Goal: Task Accomplishment & Management: Manage account settings

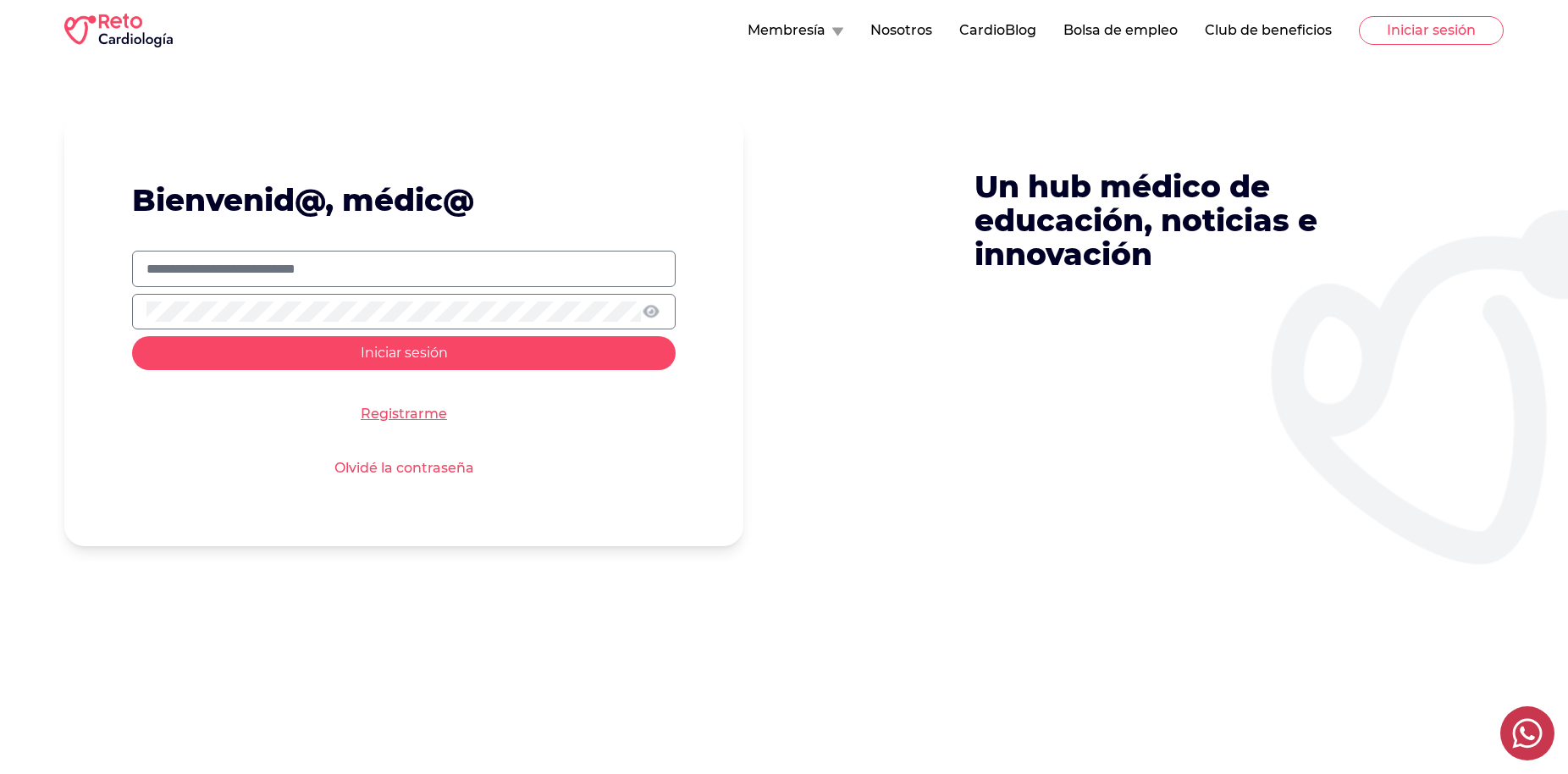
click at [1179, 572] on div "Bienvenid@, médic@ Iniciar sesión Registrarme Olvidé la contraseña Un hub médic…" at bounding box center [784, 439] width 1568 height 756
click at [418, 471] on link "Olvidé la contraseña" at bounding box center [404, 468] width 140 height 20
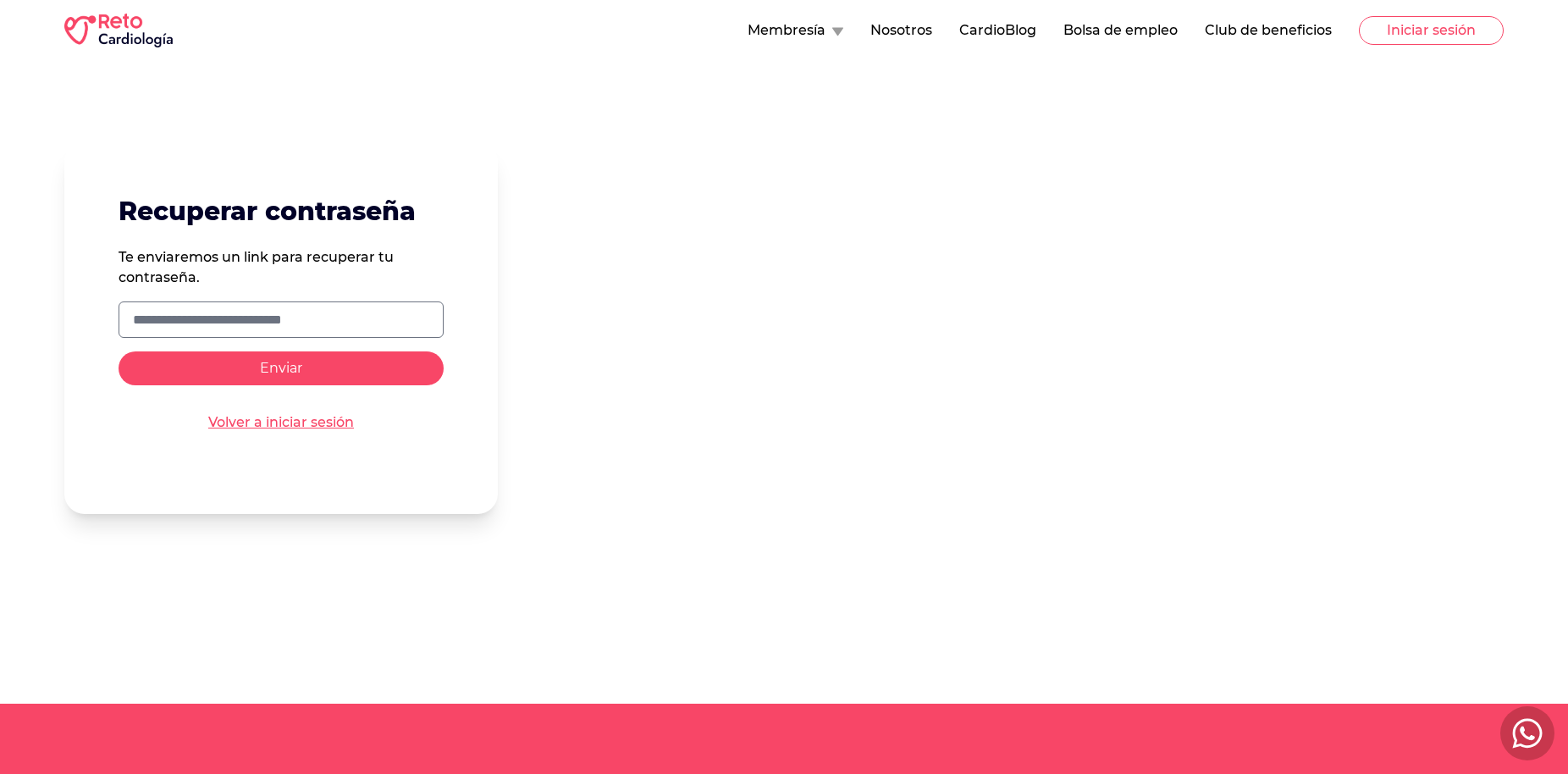
click at [192, 326] on input "text" at bounding box center [281, 321] width 297 height 20
type input "**********"
click at [267, 370] on span "Enviar" at bounding box center [281, 367] width 43 height 16
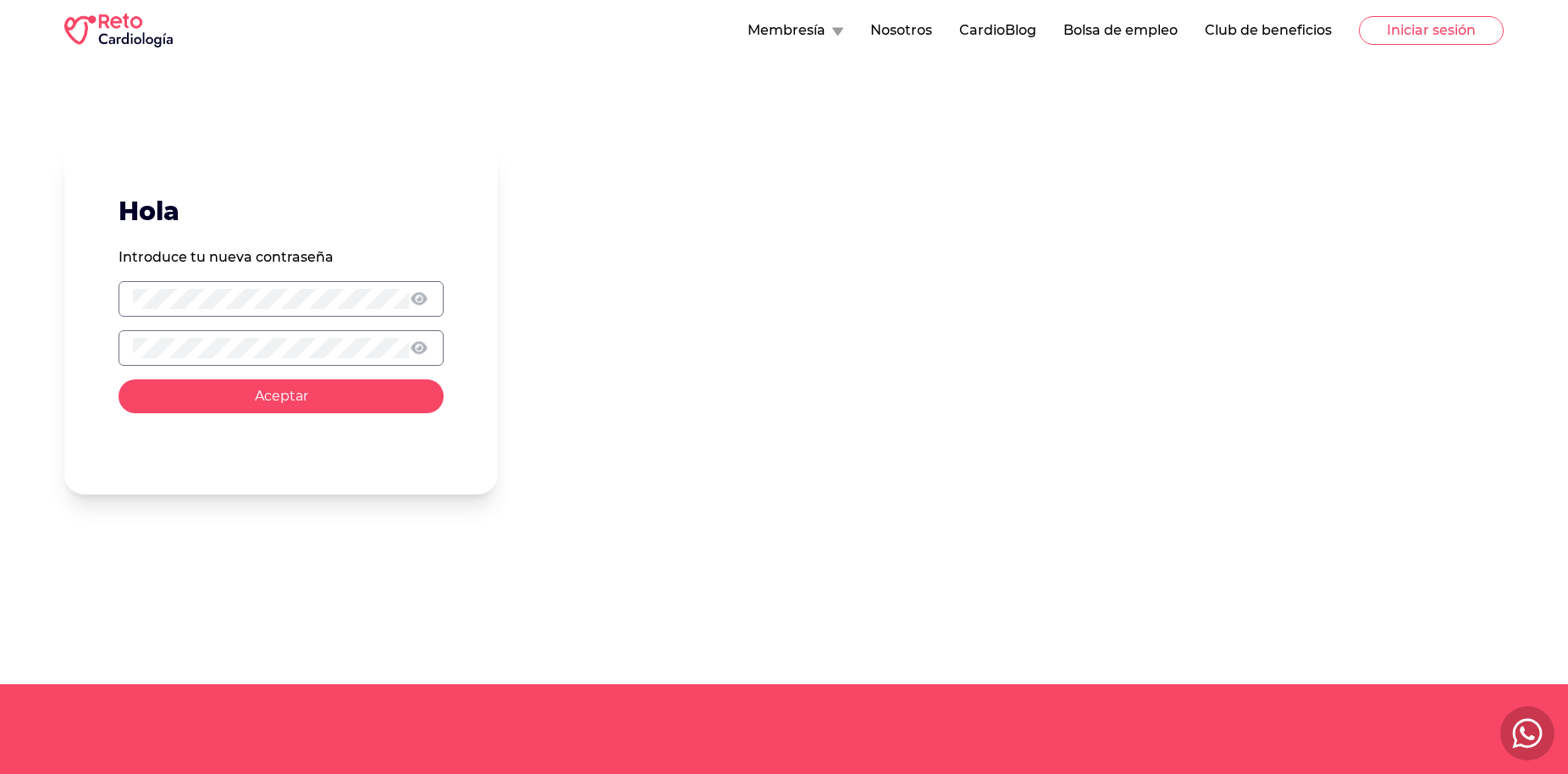
click at [281, 397] on span "Aceptar" at bounding box center [281, 396] width 54 height 16
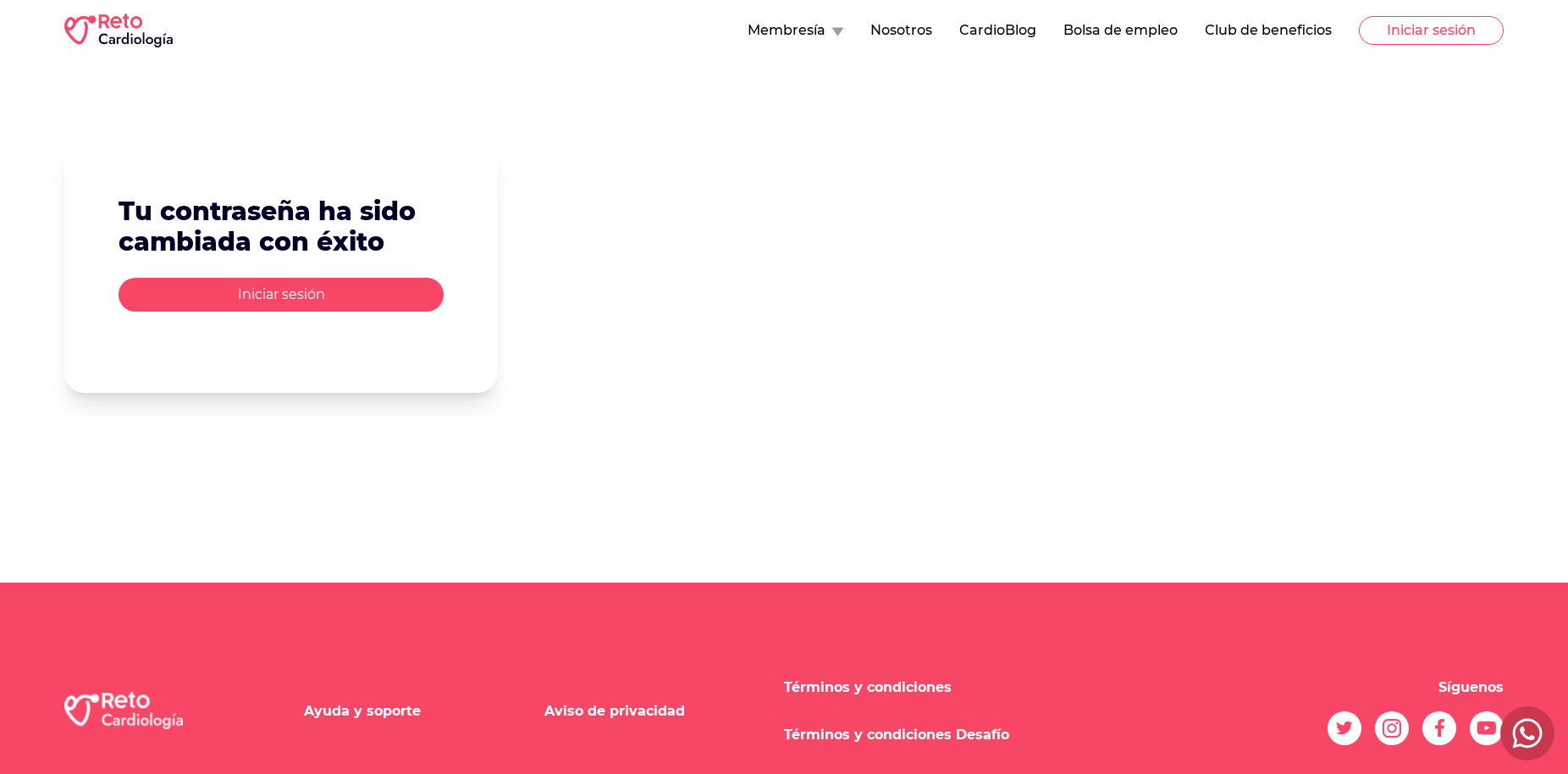
click at [281, 297] on button "Iniciar sesión" at bounding box center [281, 295] width 325 height 34
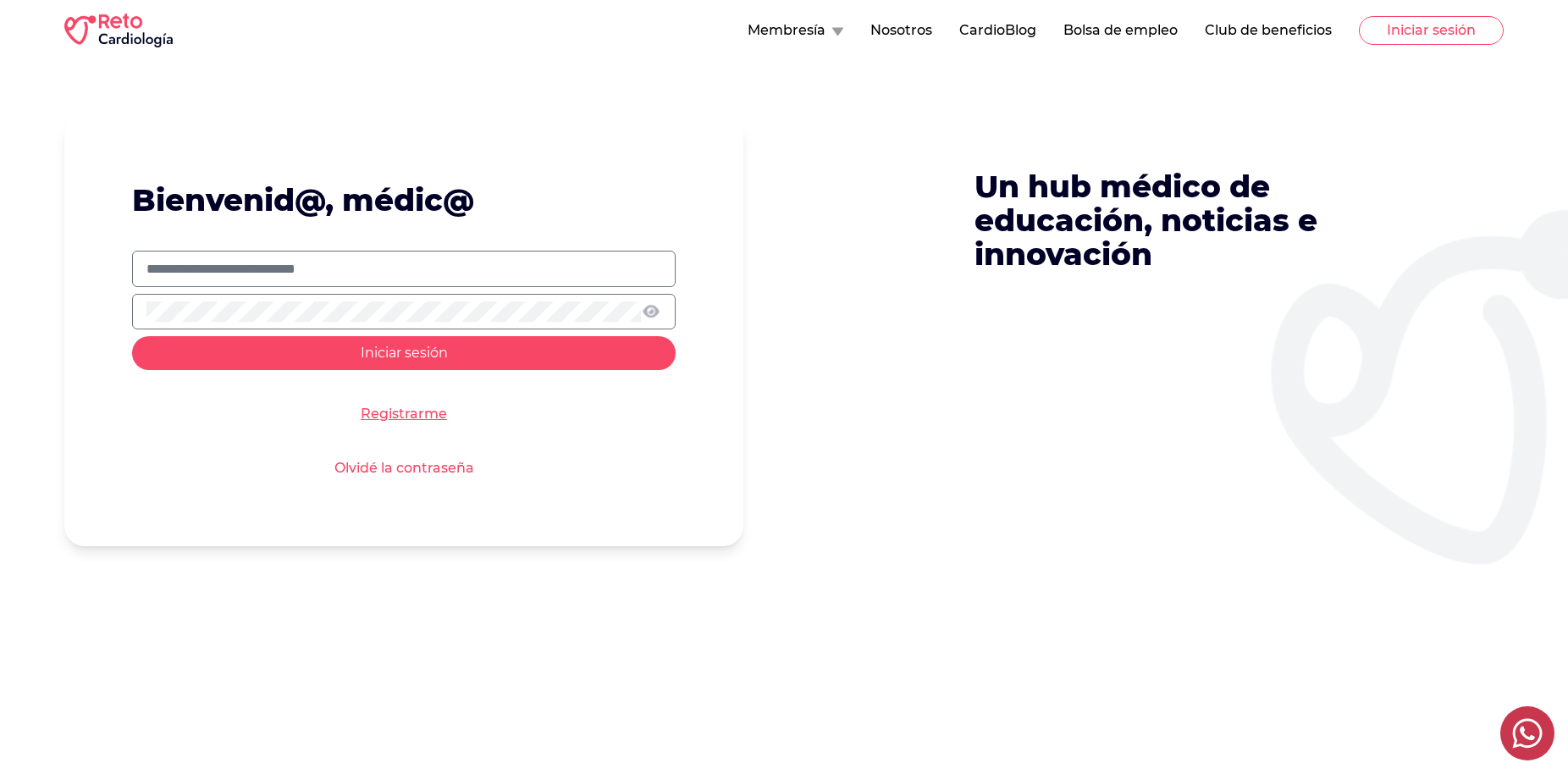
click at [217, 272] on input "text" at bounding box center [404, 269] width 515 height 20
type input "**********"
click at [403, 356] on span "Iniciar sesión" at bounding box center [404, 352] width 87 height 16
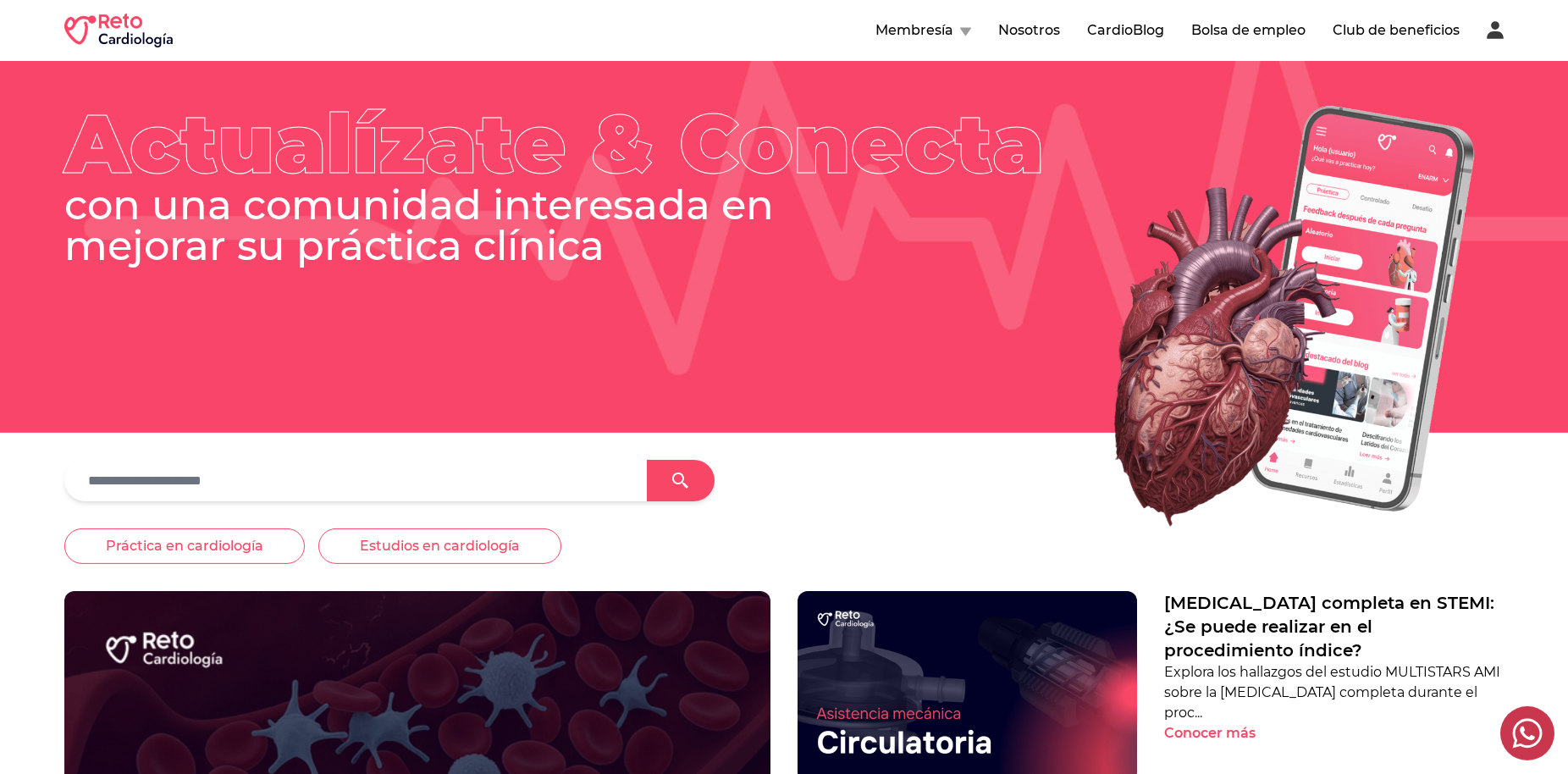
scroll to position [86, 0]
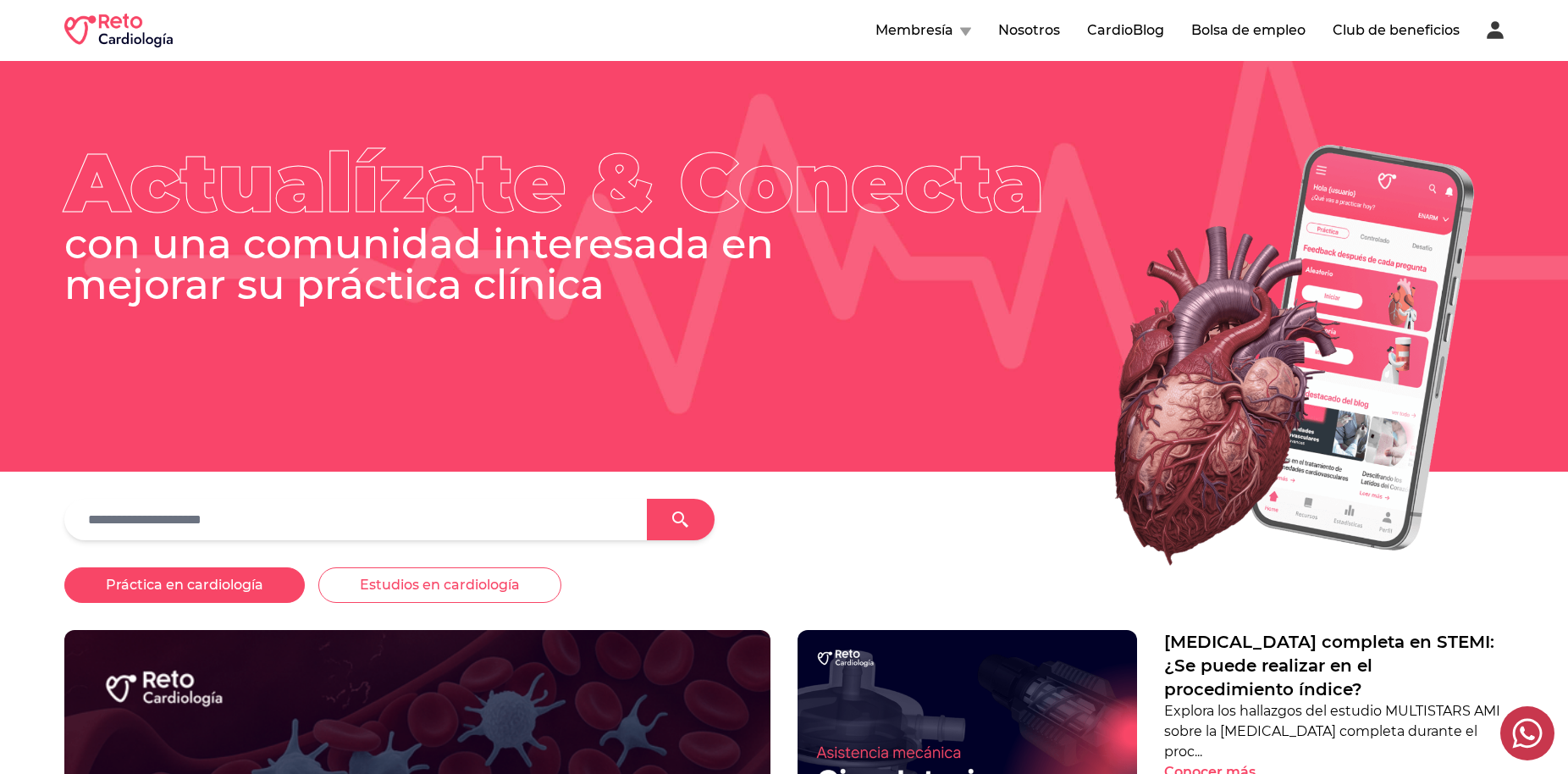
click at [189, 590] on button "Práctica en cardiología" at bounding box center [184, 585] width 240 height 36
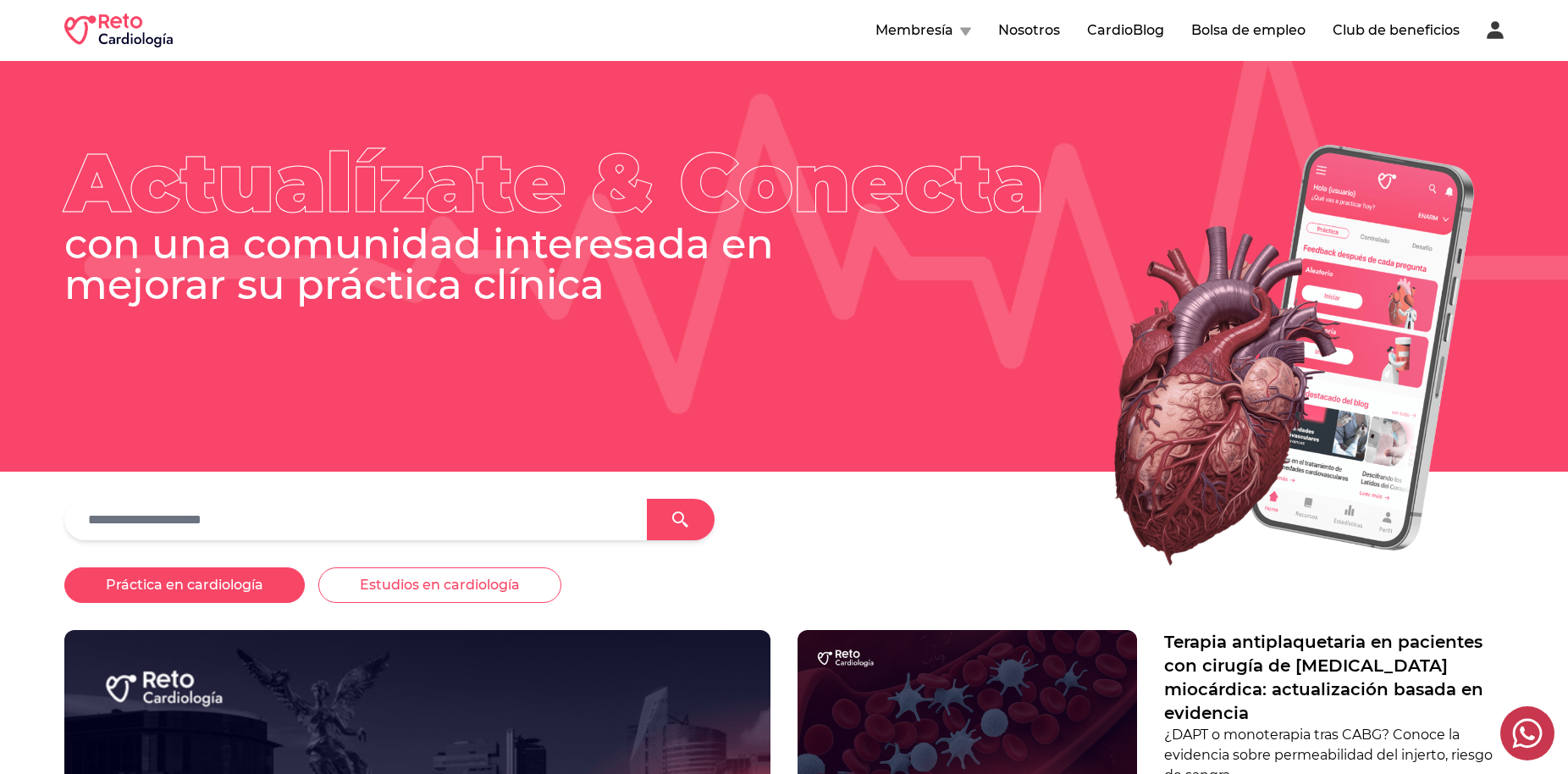
click at [190, 588] on button "Práctica en cardiología" at bounding box center [184, 585] width 240 height 36
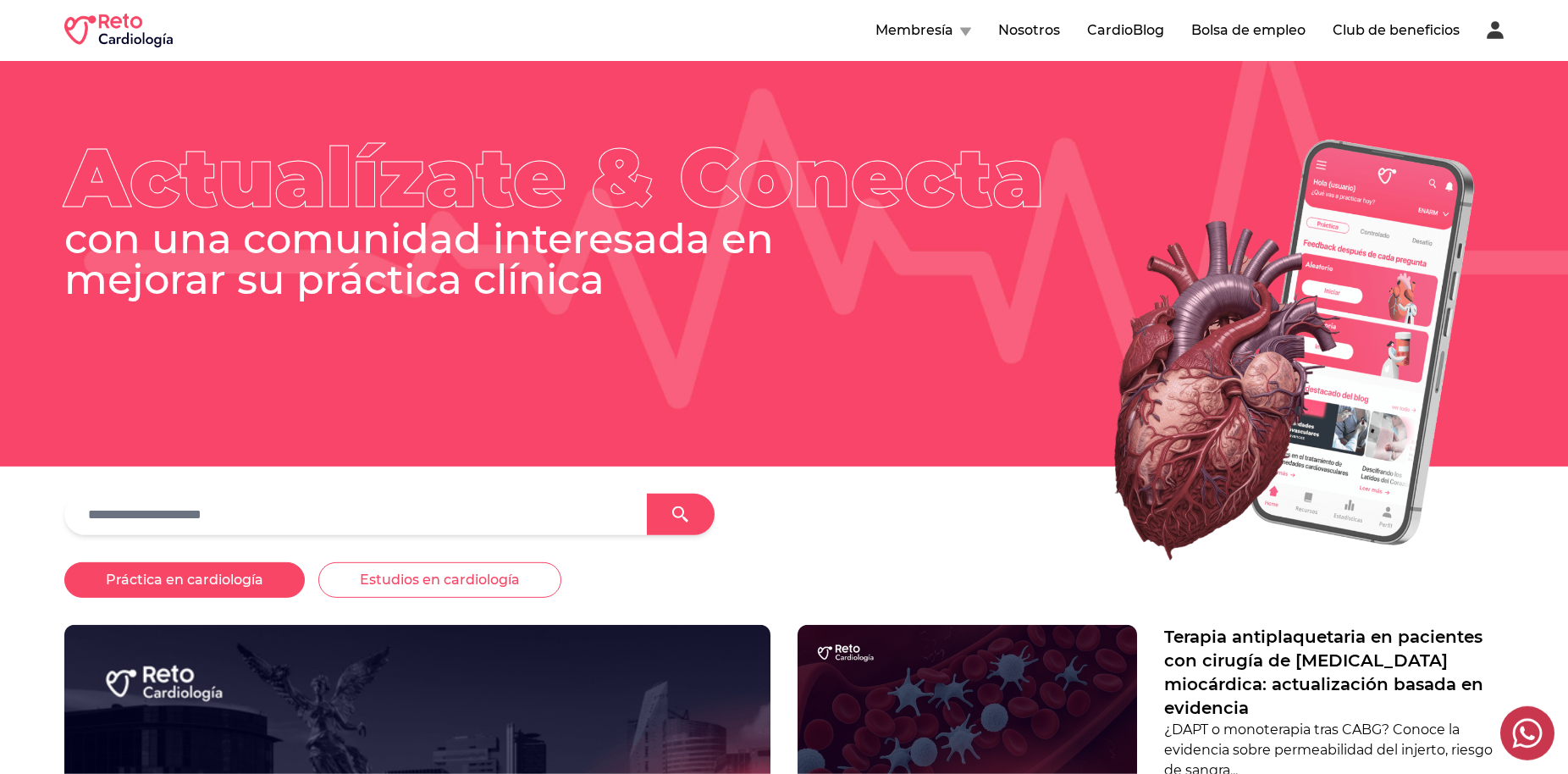
scroll to position [0, 0]
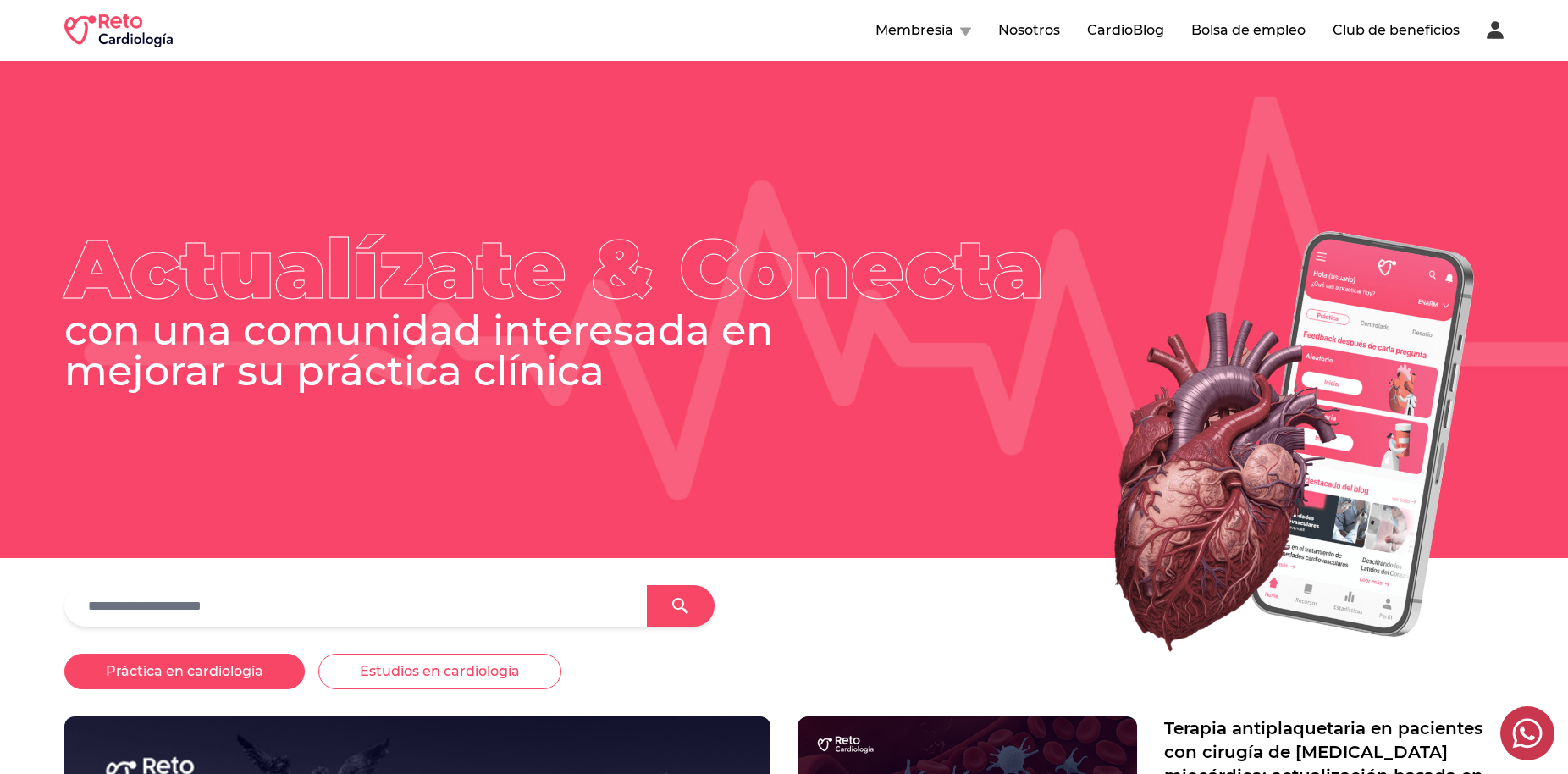
click at [1491, 32] on icon at bounding box center [1496, 30] width 17 height 18
click at [1492, 38] on icon at bounding box center [1496, 31] width 17 height 18
click at [1492, 38] on icon at bounding box center [1496, 31] width 17 height 18
click at [1501, 36] on icon at bounding box center [1496, 31] width 17 height 18
